Goal: Navigation & Orientation: Find specific page/section

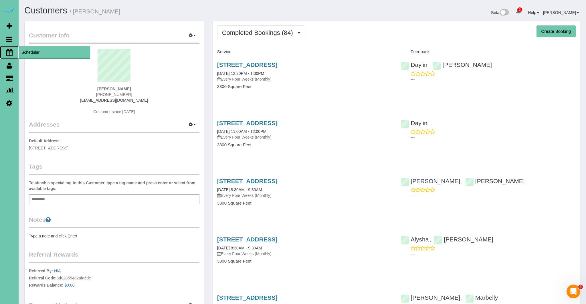
click at [7, 52] on icon at bounding box center [9, 52] width 6 height 7
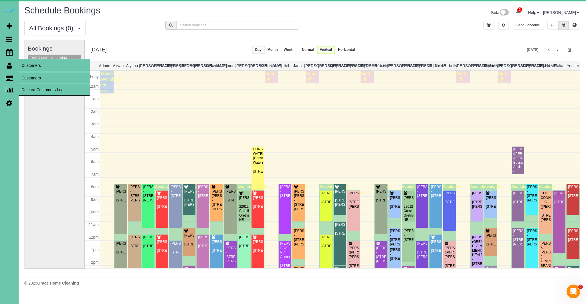
scroll to position [76, 0]
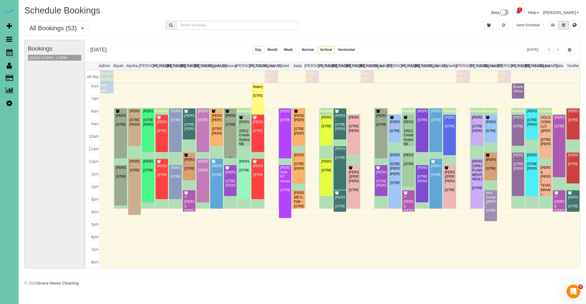
click at [233, 127] on div "Susana Reyes - 2623 S 35th Street, Omaha, NE 68105" at bounding box center [230, 120] width 10 height 13
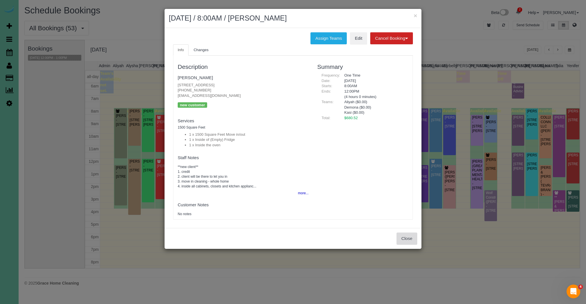
click at [404, 240] on button "Close" at bounding box center [407, 239] width 21 height 12
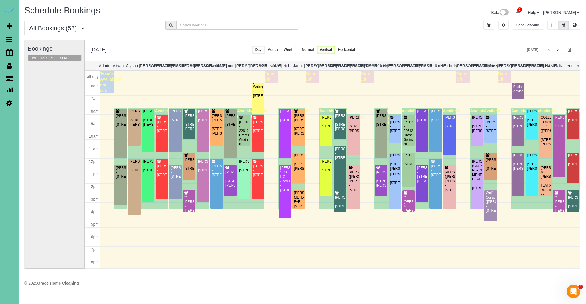
click at [234, 186] on div "Jaime Marshall - 5132 Charles St, Omaha, NE 68132" at bounding box center [230, 180] width 10 height 18
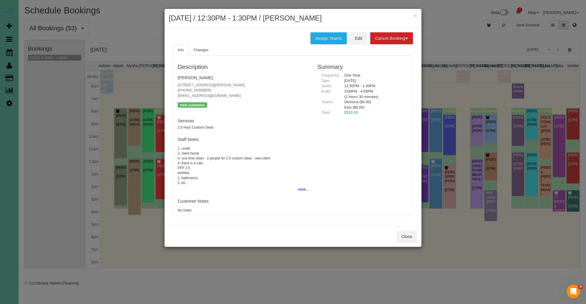
click at [234, 186] on body "× August 29, 2025 / 12:30PM - 1:30PM / Jaime Marshall Assign Teams Edit Cancel …" at bounding box center [293, 152] width 586 height 304
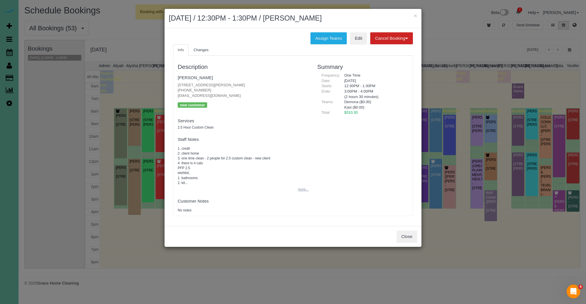
click at [304, 189] on button "more..." at bounding box center [301, 190] width 14 height 8
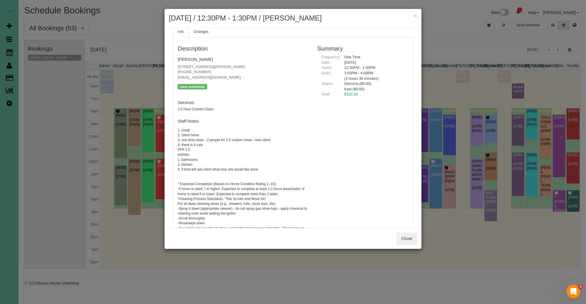
scroll to position [26, 0]
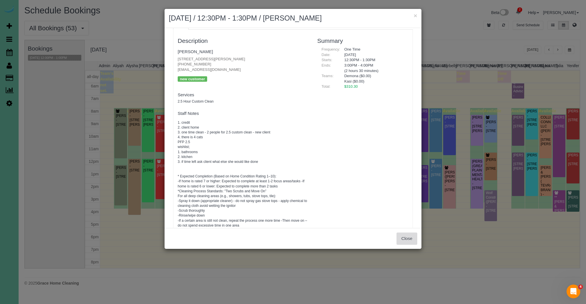
click at [413, 242] on button "Close" at bounding box center [407, 239] width 21 height 12
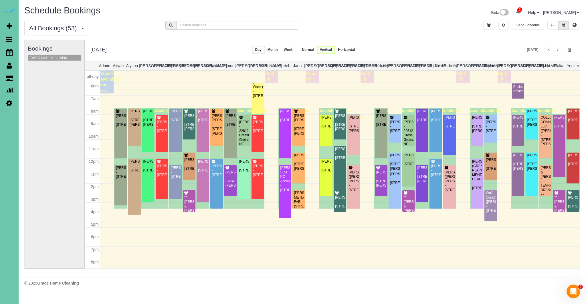
click at [582, 27] on div "Send Schedule" at bounding box center [514, 26] width 141 height 11
click at [577, 25] on button at bounding box center [574, 25] width 11 height 9
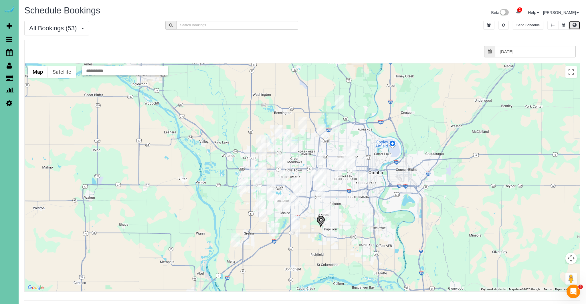
click at [278, 203] on img "08/29/2025 12:00PM - Eric McCarthy - 16113 Monroe St, Omaha, NE 68135" at bounding box center [278, 201] width 9 height 13
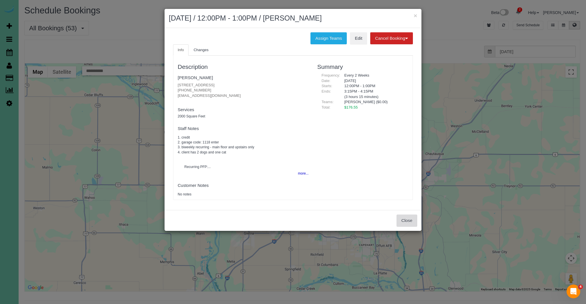
click at [408, 222] on button "Close" at bounding box center [407, 221] width 21 height 12
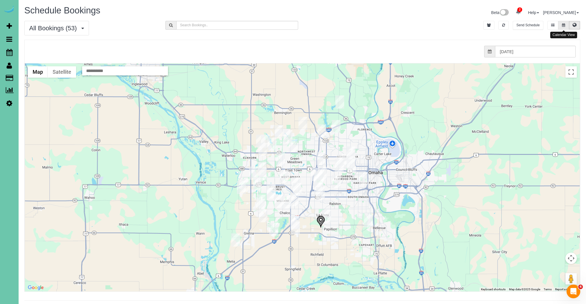
click at [564, 27] on button at bounding box center [563, 25] width 11 height 9
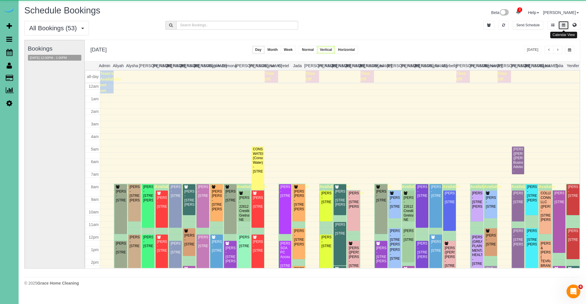
scroll to position [76, 0]
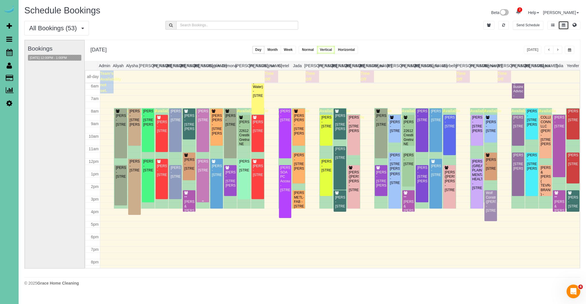
click at [203, 165] on div "Samantha Zarders - 2043 N 51 St, Omaha, NE 68104" at bounding box center [203, 166] width 10 height 13
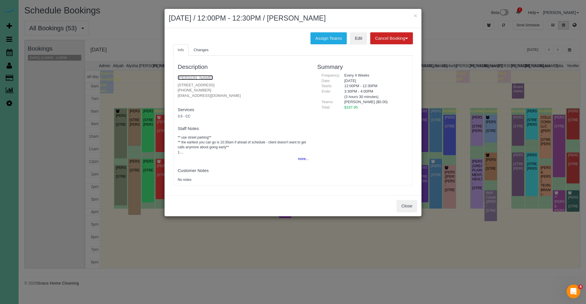
click at [200, 76] on link "[PERSON_NAME]" at bounding box center [195, 77] width 35 height 5
click at [404, 207] on button "Close" at bounding box center [407, 206] width 21 height 12
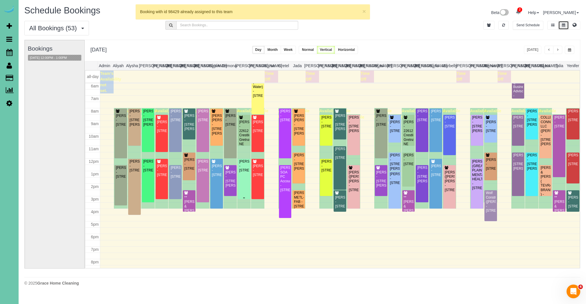
click at [243, 173] on div "Eric McCarthy - 16113 Monroe St, Omaha, NE 68135" at bounding box center [244, 166] width 10 height 13
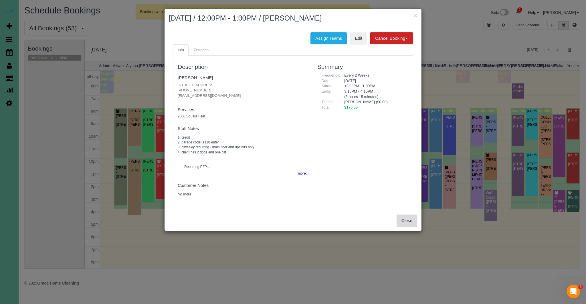
click at [404, 219] on button "Close" at bounding box center [407, 221] width 21 height 12
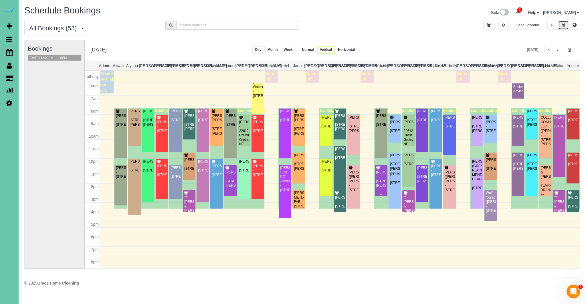
click at [386, 188] on div "Jaime Marshall - 5132 Charles St, Omaha, NE 68132" at bounding box center [381, 180] width 10 height 18
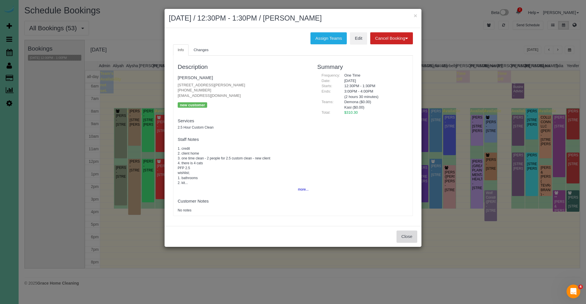
click at [411, 234] on button "Close" at bounding box center [407, 237] width 21 height 12
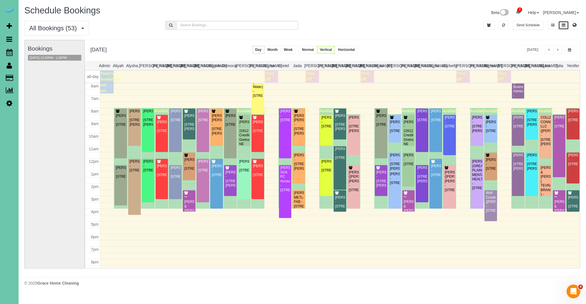
scroll to position [76, 0]
click at [131, 173] on div "Susan Tegt - 5206 Chicago St, Omaha, NE 68132" at bounding box center [134, 165] width 10 height 13
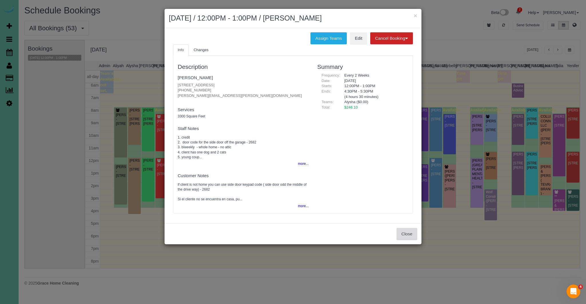
drag, startPoint x: 405, startPoint y: 236, endPoint x: 400, endPoint y: 242, distance: 7.4
click at [405, 237] on button "Close" at bounding box center [407, 234] width 21 height 12
